Goal: Task Accomplishment & Management: Use online tool/utility

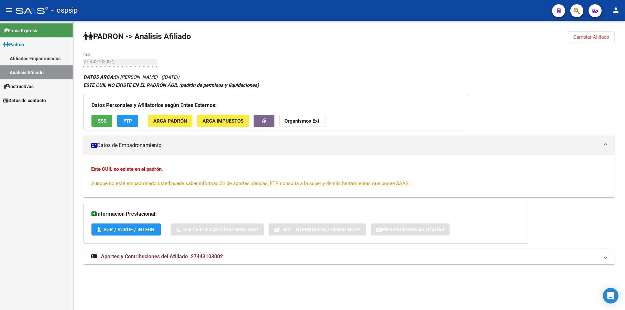
click at [600, 35] on span "Cambiar Afiliado" at bounding box center [591, 37] width 36 height 6
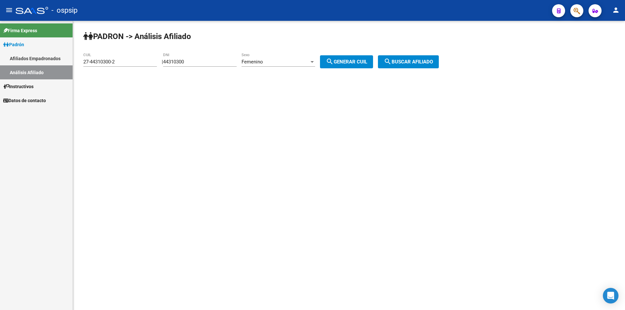
click at [220, 59] on div "44310300 DNI" at bounding box center [200, 60] width 74 height 14
drag, startPoint x: 220, startPoint y: 59, endPoint x: 208, endPoint y: 59, distance: 12.1
click at [215, 59] on div "44310300 DNI" at bounding box center [200, 60] width 74 height 14
click at [220, 63] on input "44310300" at bounding box center [200, 62] width 74 height 6
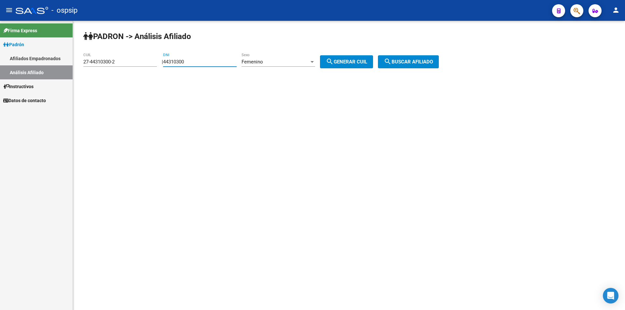
click at [221, 63] on input "44310300" at bounding box center [200, 62] width 74 height 6
paste input "27443103002"
drag, startPoint x: 227, startPoint y: 63, endPoint x: 166, endPoint y: 64, distance: 60.9
click at [166, 64] on div "| 27443103002 DNI Femenino Sexo search Generar CUIL" at bounding box center [270, 62] width 216 height 6
type input "27443103002"
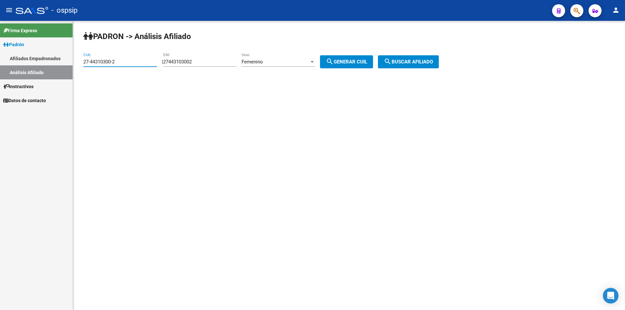
click at [143, 62] on input "27-44310300-2" at bounding box center [120, 62] width 74 height 6
click at [142, 61] on input "27-44310300-2" at bounding box center [120, 62] width 74 height 6
paste input
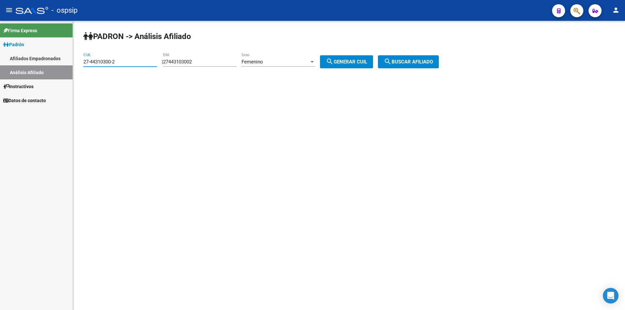
type input "27-44310300-2"
click at [209, 61] on input "27443103002" at bounding box center [200, 62] width 74 height 6
type input "44310300"
drag, startPoint x: 378, startPoint y: 59, endPoint x: 391, endPoint y: 58, distance: 13.7
click at [373, 59] on button "search Generar CUIL" at bounding box center [346, 61] width 53 height 13
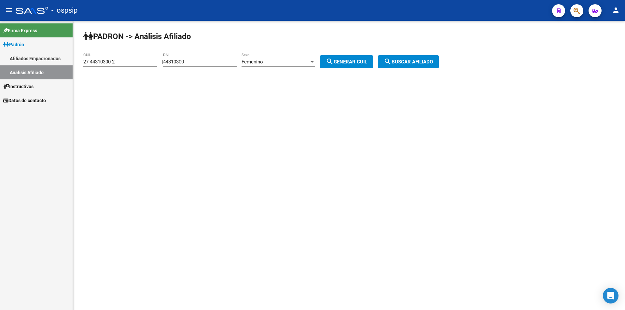
click at [405, 60] on span "search Buscar afiliado" at bounding box center [408, 62] width 49 height 6
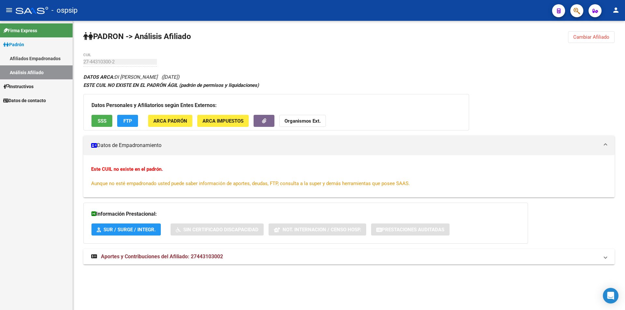
click at [107, 117] on button "SSS" at bounding box center [101, 121] width 21 height 12
